Goal: Task Accomplishment & Management: Manage account settings

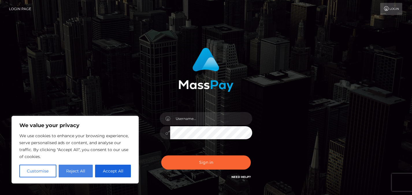
click at [71, 171] on button "Reject All" at bounding box center [76, 171] width 34 height 13
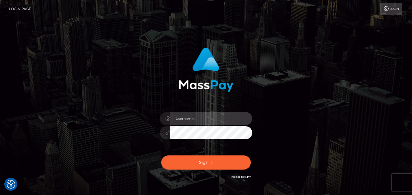
click at [192, 119] on input "text" at bounding box center [211, 118] width 82 height 13
type input "thelifefoodcoach@gmail.com"
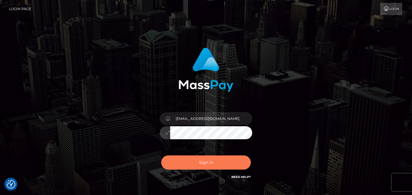
click at [210, 161] on button "Sign in" at bounding box center [206, 163] width 90 height 14
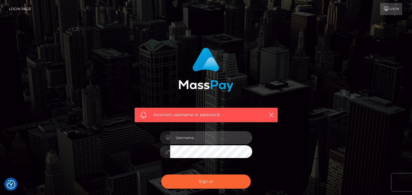
click at [192, 142] on input "text" at bounding box center [211, 137] width 82 height 13
type input "[EMAIL_ADDRESS][DOMAIN_NAME]"
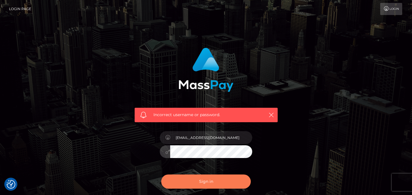
click at [210, 180] on button "Sign in" at bounding box center [206, 182] width 90 height 14
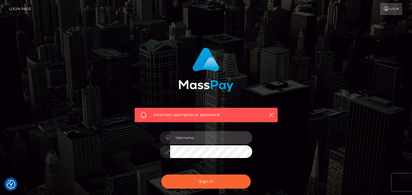
click at [192, 139] on input "text" at bounding box center [211, 137] width 82 height 13
type input "[EMAIL_ADDRESS][DOMAIN_NAME]"
click at [161, 175] on button "Sign in" at bounding box center [206, 182] width 90 height 14
click at [199, 139] on input "text" at bounding box center [211, 137] width 82 height 13
type input "[EMAIL_ADDRESS][DOMAIN_NAME]"
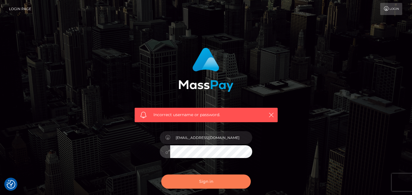
click at [202, 181] on button "Sign in" at bounding box center [206, 182] width 90 height 14
